Goal: Check status: Check status

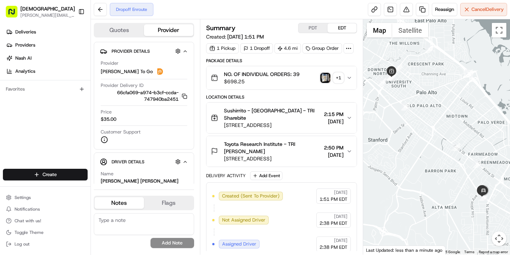
click at [325, 79] on img "button" at bounding box center [325, 78] width 10 height 10
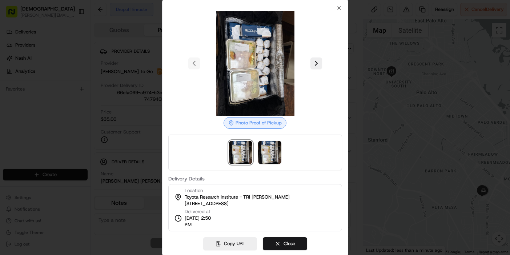
click at [353, 167] on div at bounding box center [255, 127] width 510 height 255
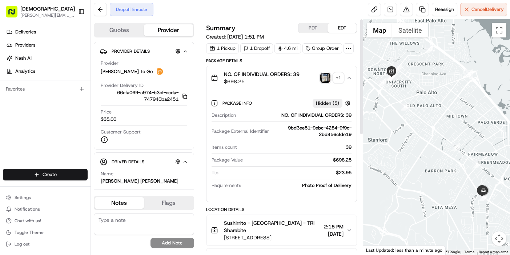
click at [317, 26] on button "PDT" at bounding box center [312, 27] width 29 height 9
click at [325, 77] on img "button" at bounding box center [325, 78] width 10 height 10
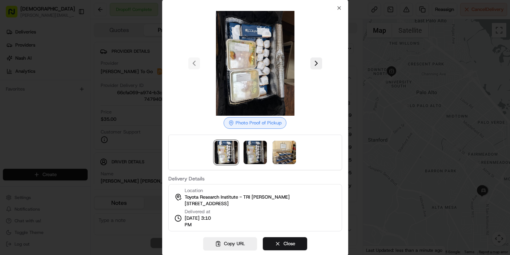
click at [254, 156] on img at bounding box center [255, 152] width 23 height 23
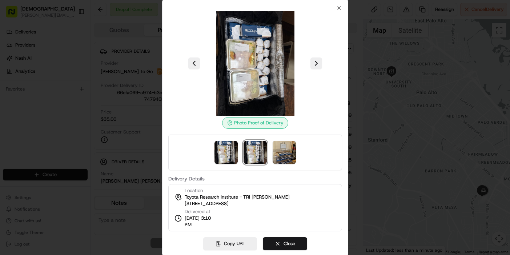
click at [286, 155] on img at bounding box center [284, 152] width 23 height 23
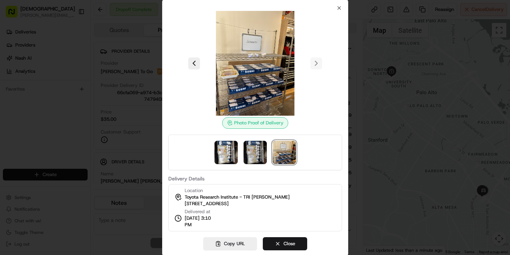
click at [258, 155] on img at bounding box center [255, 152] width 23 height 23
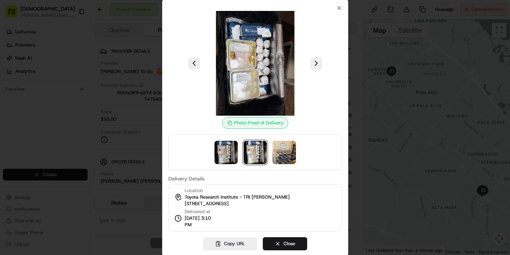
click at [221, 155] on img at bounding box center [225, 152] width 23 height 23
click at [249, 155] on img at bounding box center [255, 152] width 23 height 23
click at [227, 153] on img at bounding box center [225, 152] width 23 height 23
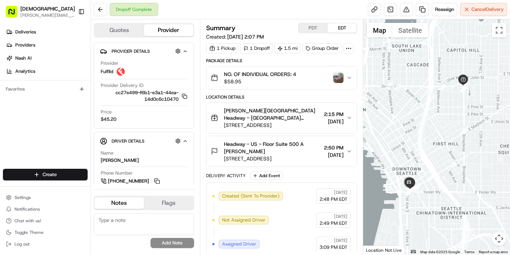
click at [317, 30] on button "PDT" at bounding box center [312, 27] width 29 height 9
click at [338, 78] on img "button" at bounding box center [338, 78] width 10 height 10
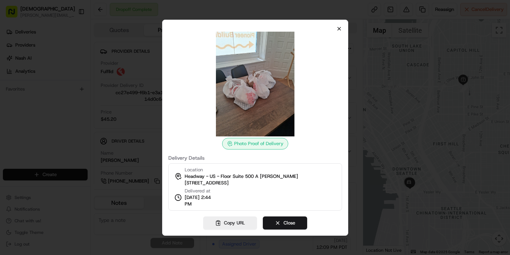
click at [339, 27] on icon "button" at bounding box center [339, 29] width 6 height 6
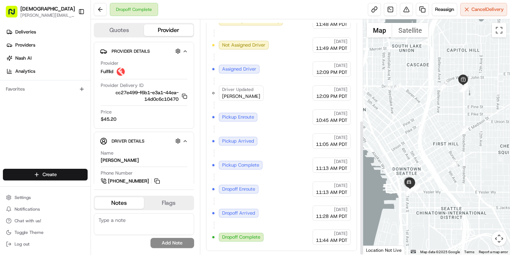
scroll to position [175, 0]
